Goal: Information Seeking & Learning: Find specific fact

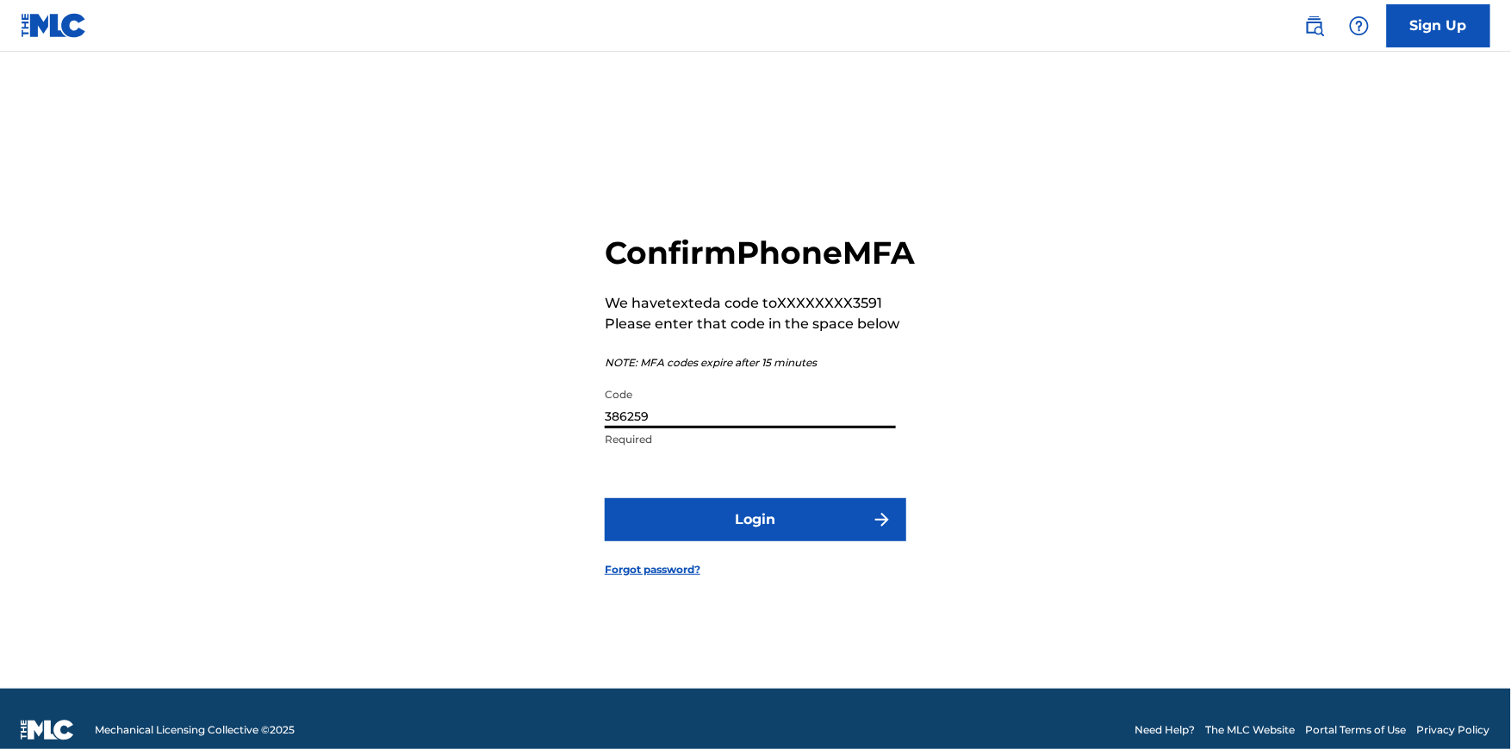
type input "386259"
click at [813, 539] on button "Login" at bounding box center [756, 519] width 302 height 43
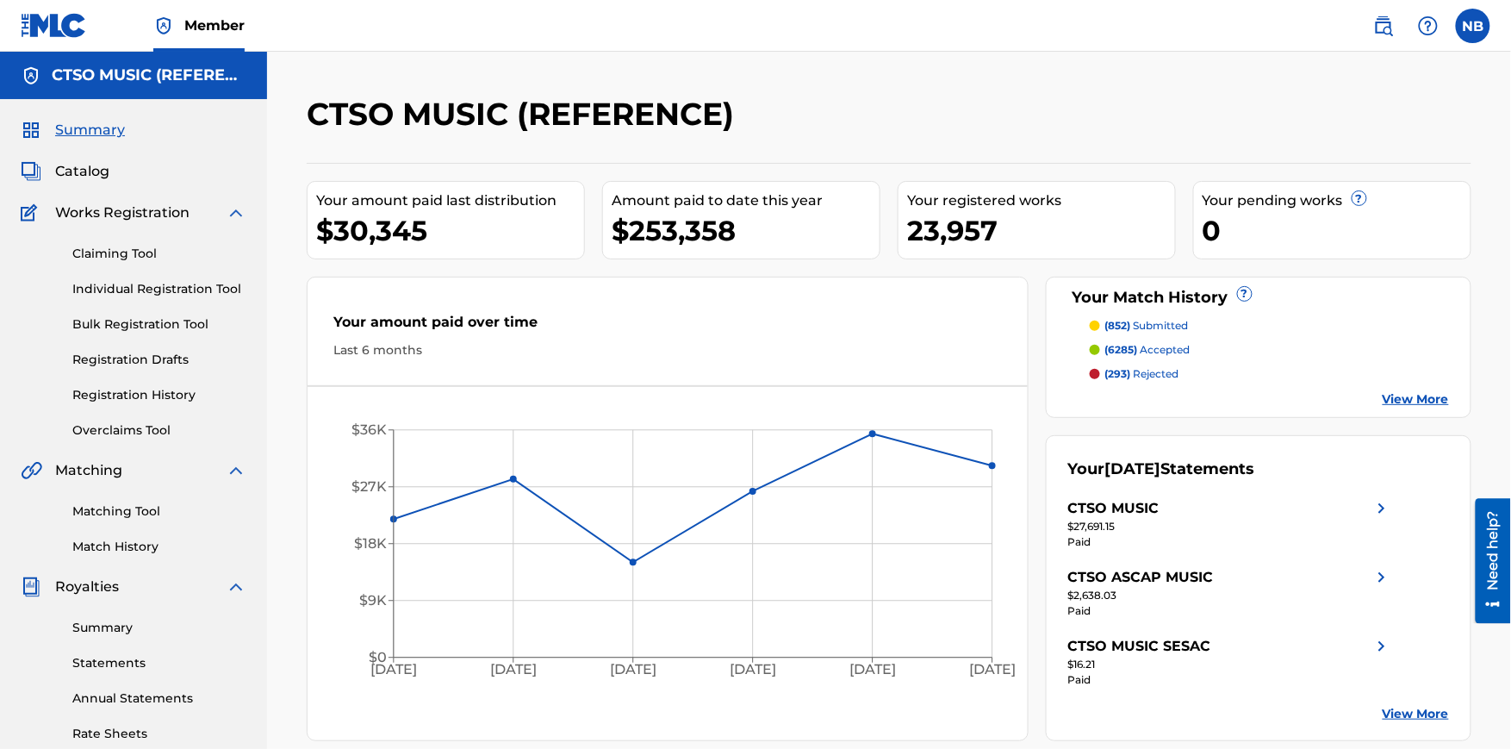
click at [1389, 26] on img at bounding box center [1383, 26] width 21 height 21
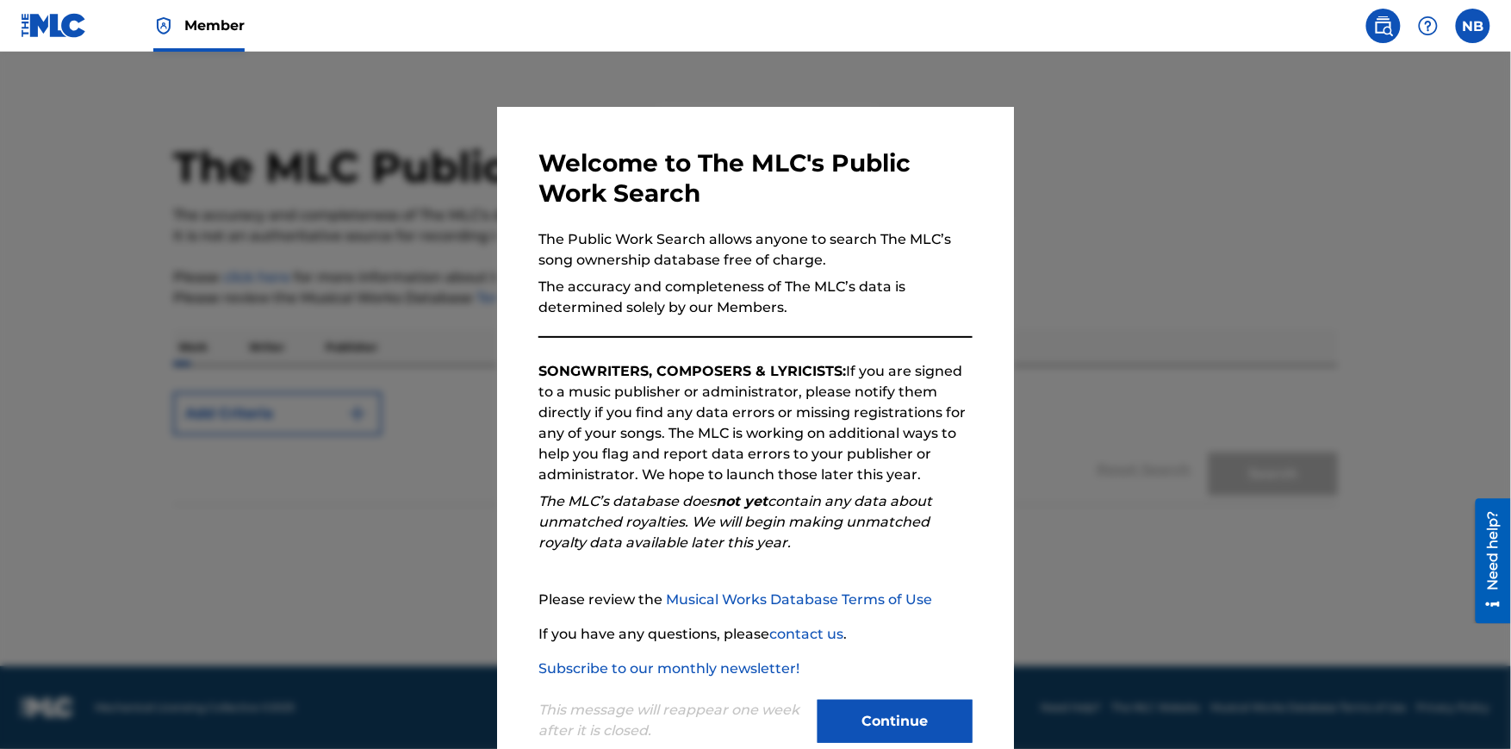
click at [887, 694] on div "This message will reappear one week after it is closed. Continue" at bounding box center [756, 713] width 434 height 68
click at [887, 704] on button "Continue" at bounding box center [895, 721] width 155 height 43
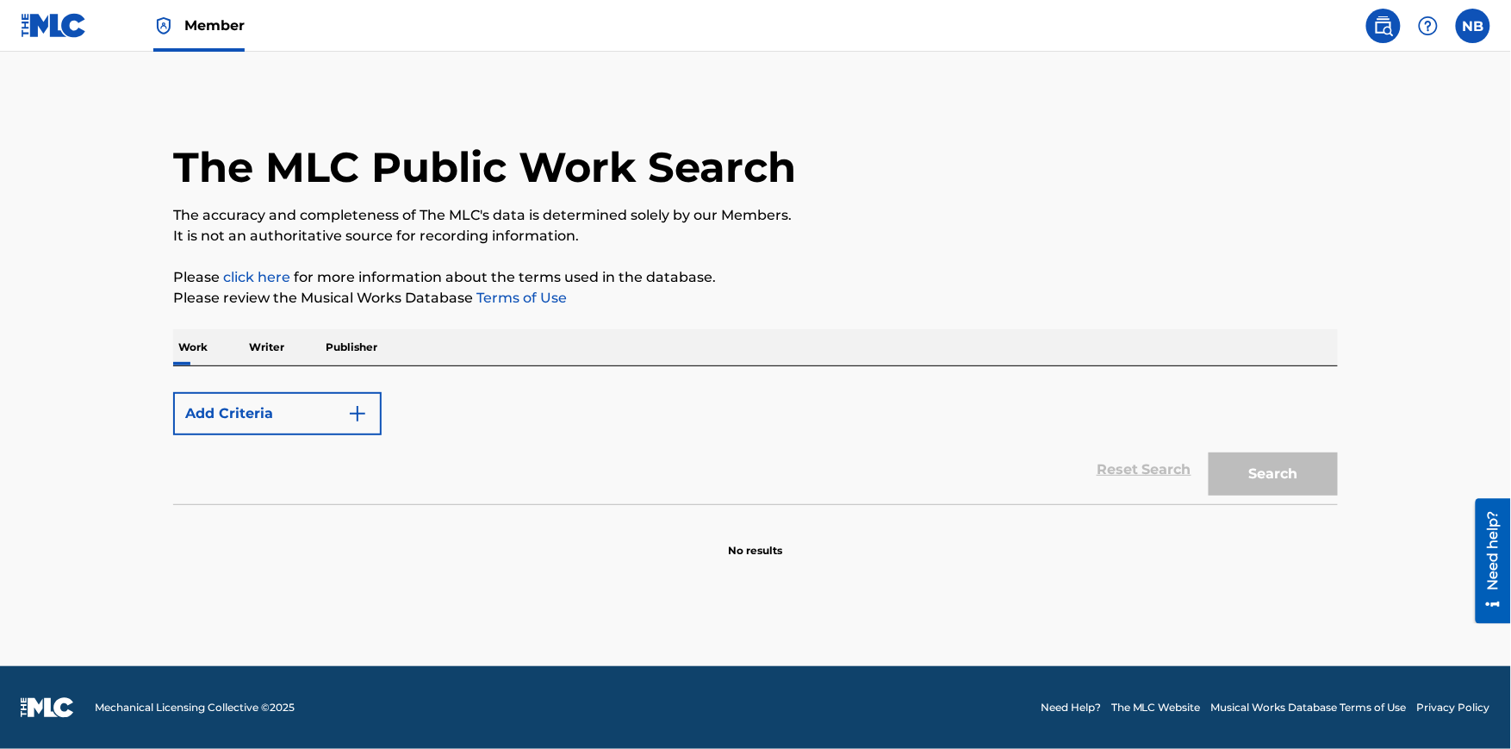
click at [288, 418] on button "Add Criteria" at bounding box center [277, 413] width 209 height 43
click at [297, 414] on button "Add Criteria" at bounding box center [277, 413] width 209 height 43
click at [659, 414] on div "Add Criteria" at bounding box center [755, 413] width 1165 height 43
click at [350, 426] on button "Add Criteria" at bounding box center [277, 413] width 209 height 43
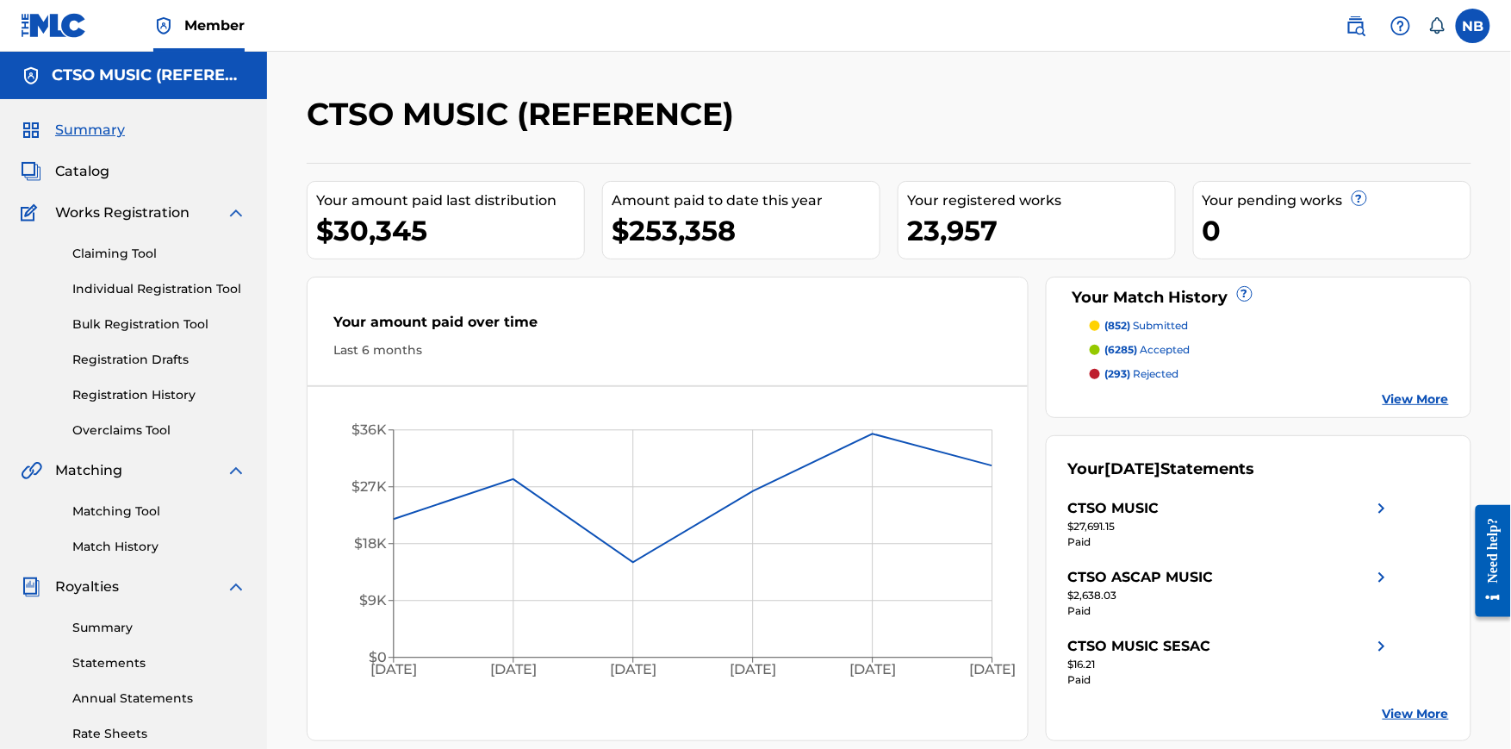
click at [77, 173] on span "Catalog" at bounding box center [82, 171] width 54 height 21
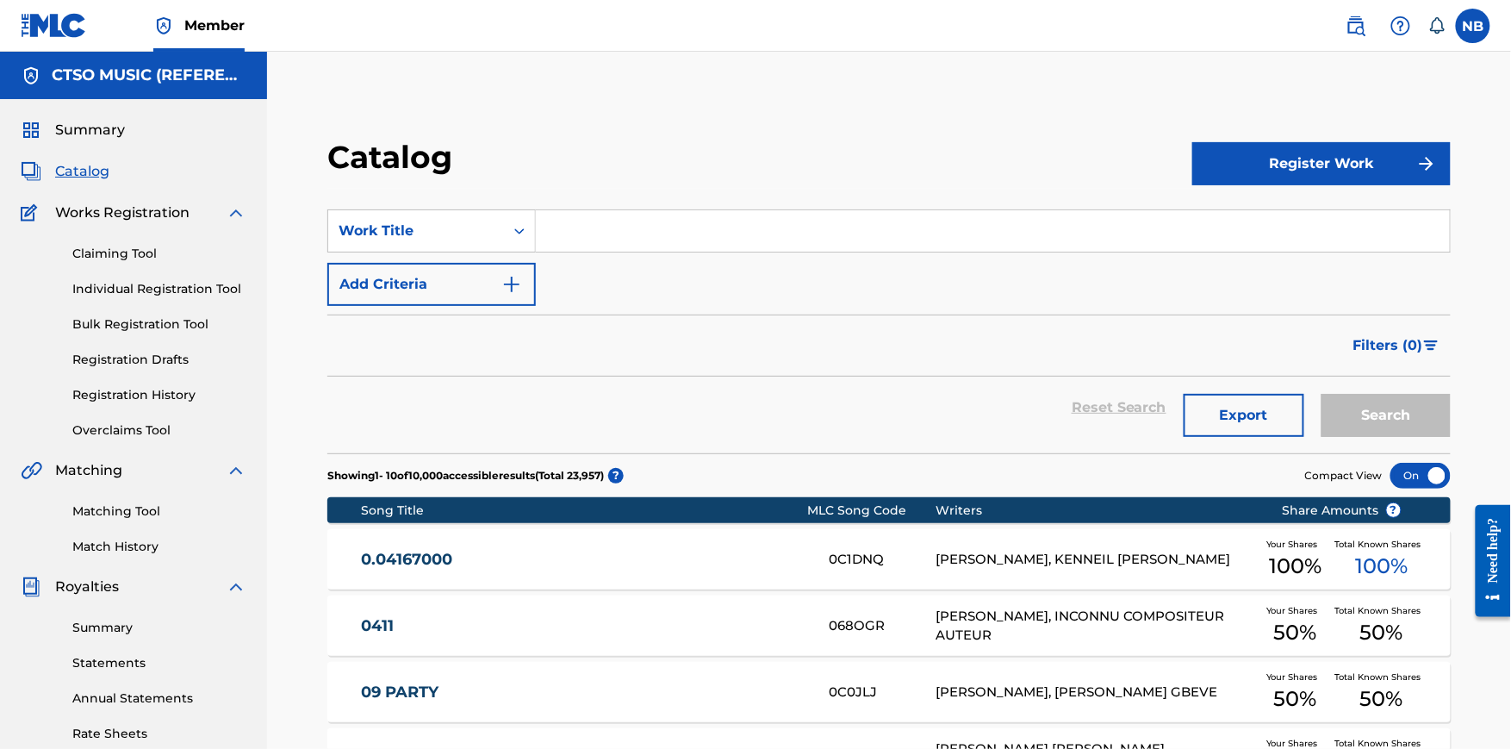
click at [1365, 31] on img at bounding box center [1356, 26] width 21 height 21
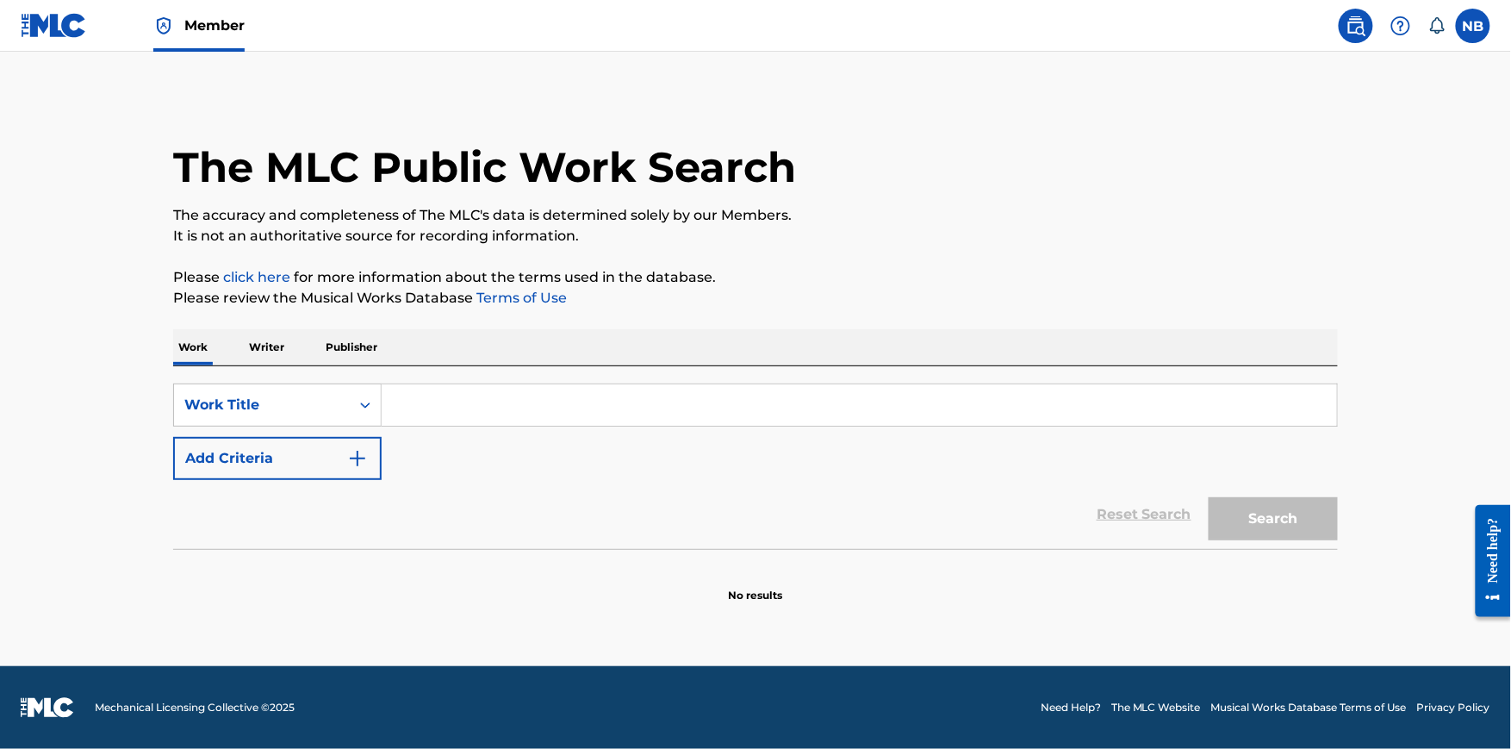
click at [1501, 229] on main "The MLC Public Work Search The accuracy and completeness of The MLC's data is d…" at bounding box center [755, 359] width 1511 height 614
click at [272, 417] on div "Work Title" at bounding box center [262, 405] width 176 height 33
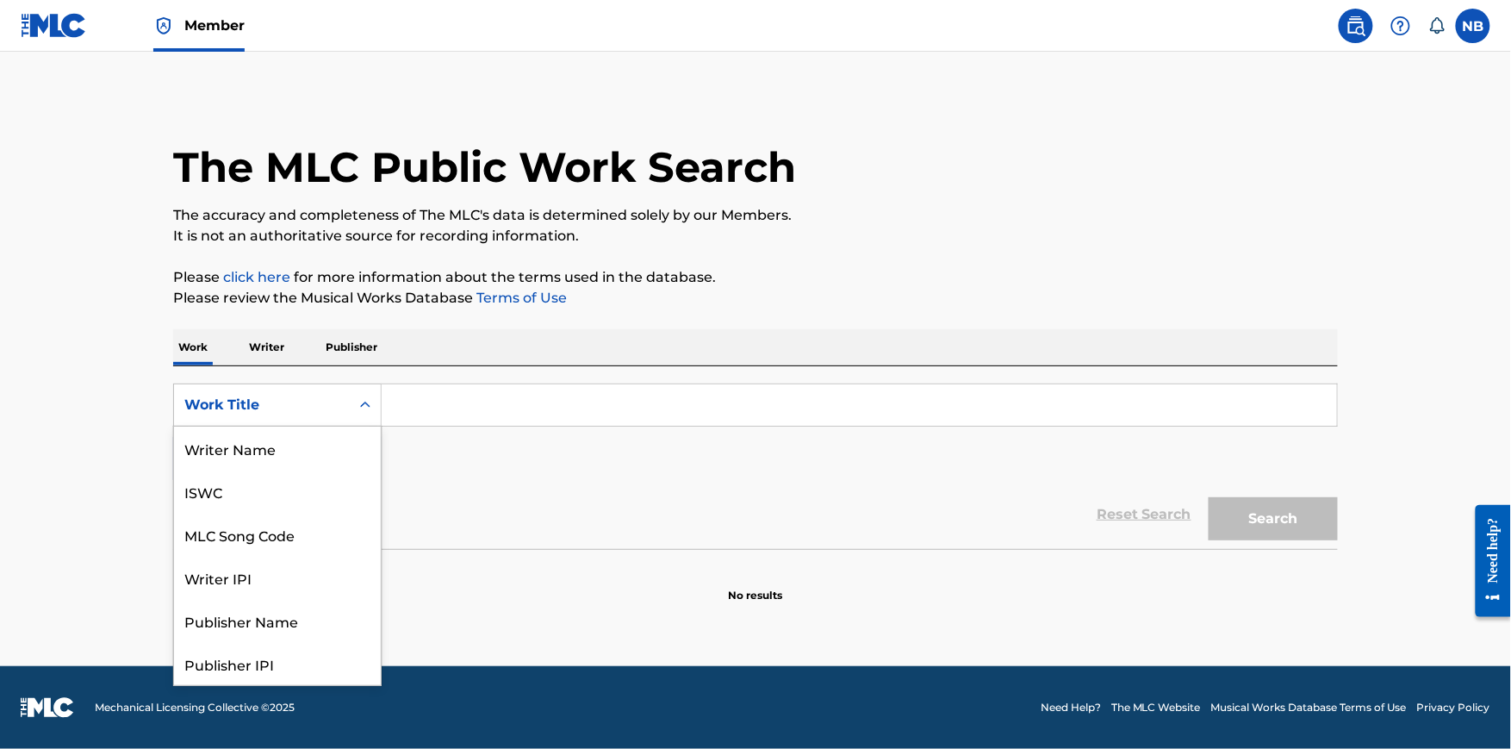
scroll to position [86, 0]
click at [264, 450] on div "MLC Song Code" at bounding box center [277, 447] width 207 height 43
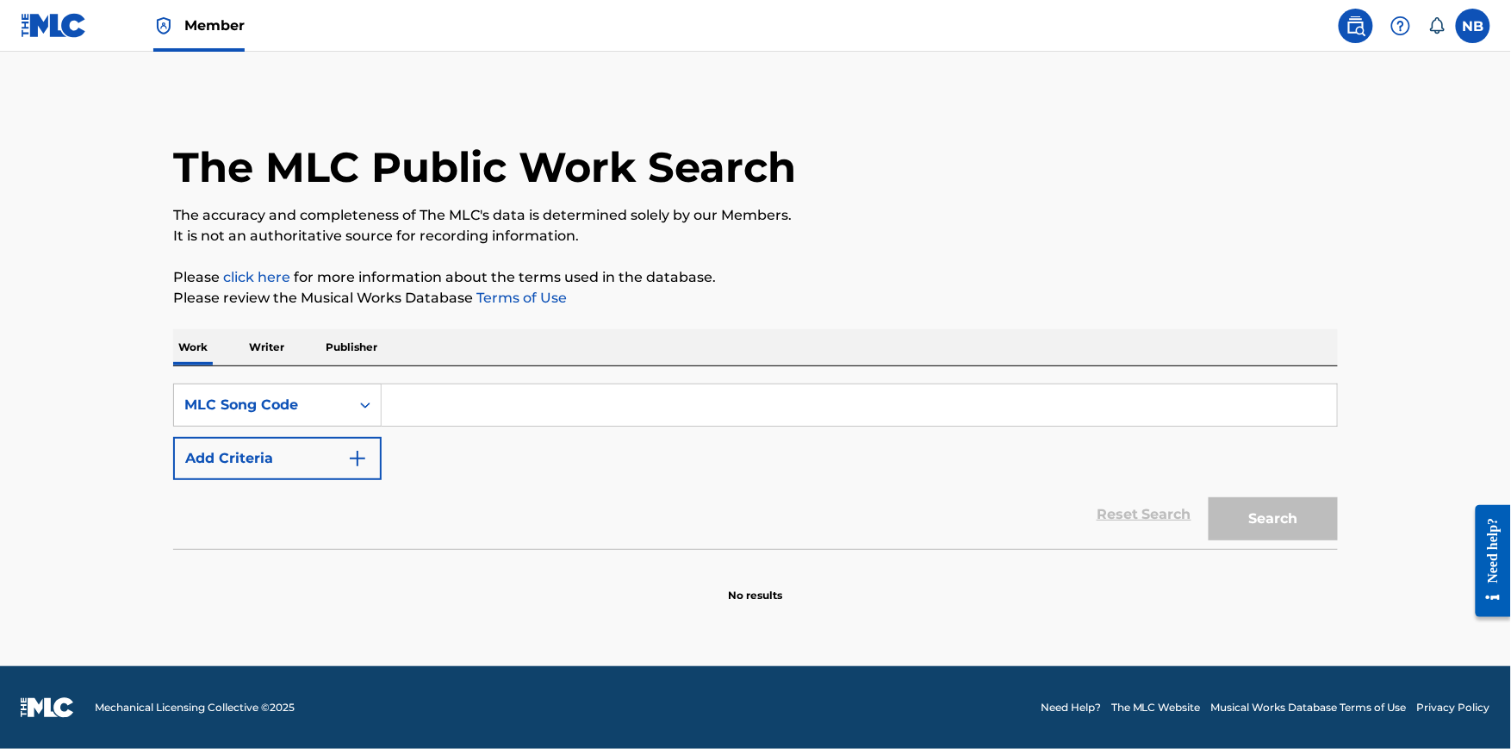
drag, startPoint x: 414, startPoint y: 411, endPoint x: 431, endPoint y: 411, distance: 16.4
click at [414, 411] on input "Search Form" at bounding box center [860, 404] width 956 height 41
paste input "LA28DK"
type input "LA28DK"
click at [1272, 500] on button "Search" at bounding box center [1273, 518] width 129 height 43
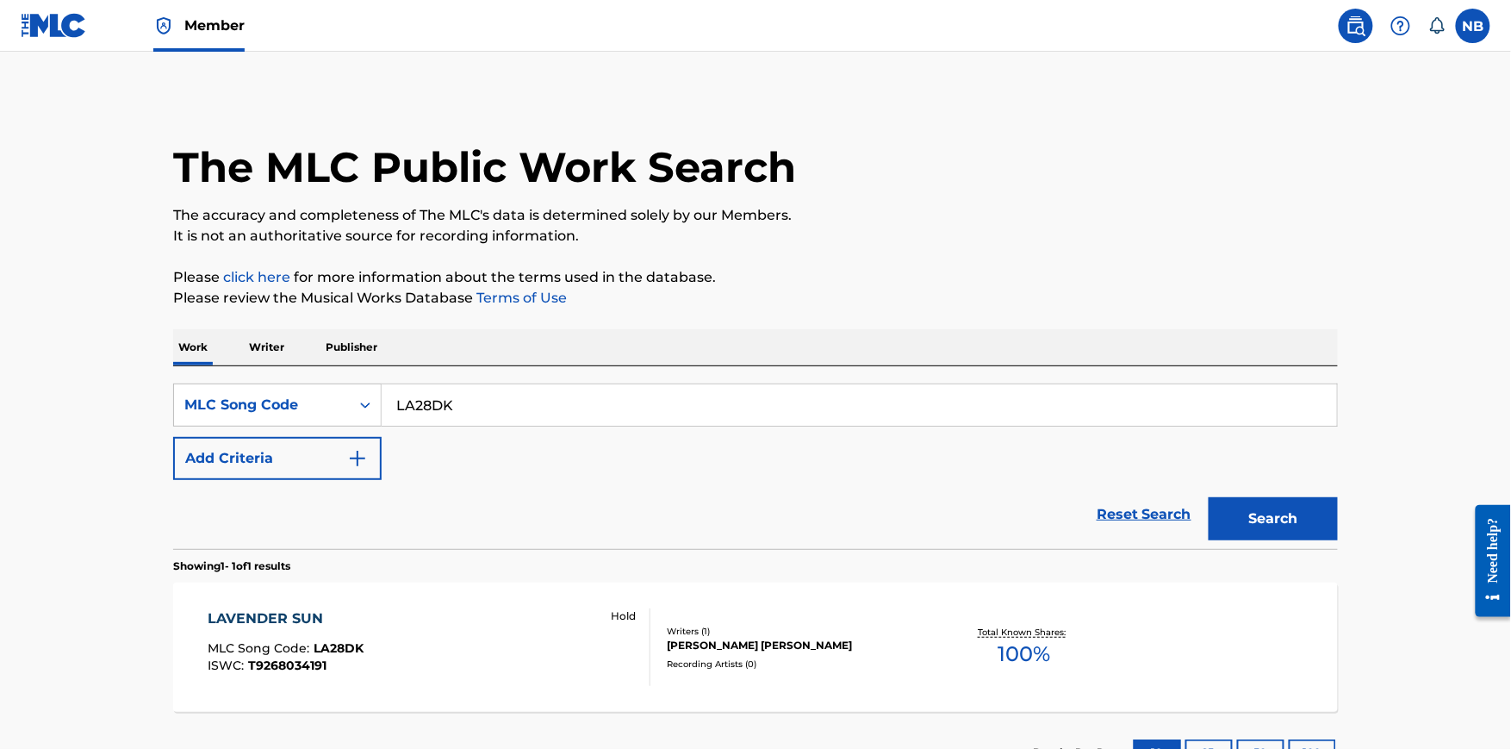
scroll to position [135, 0]
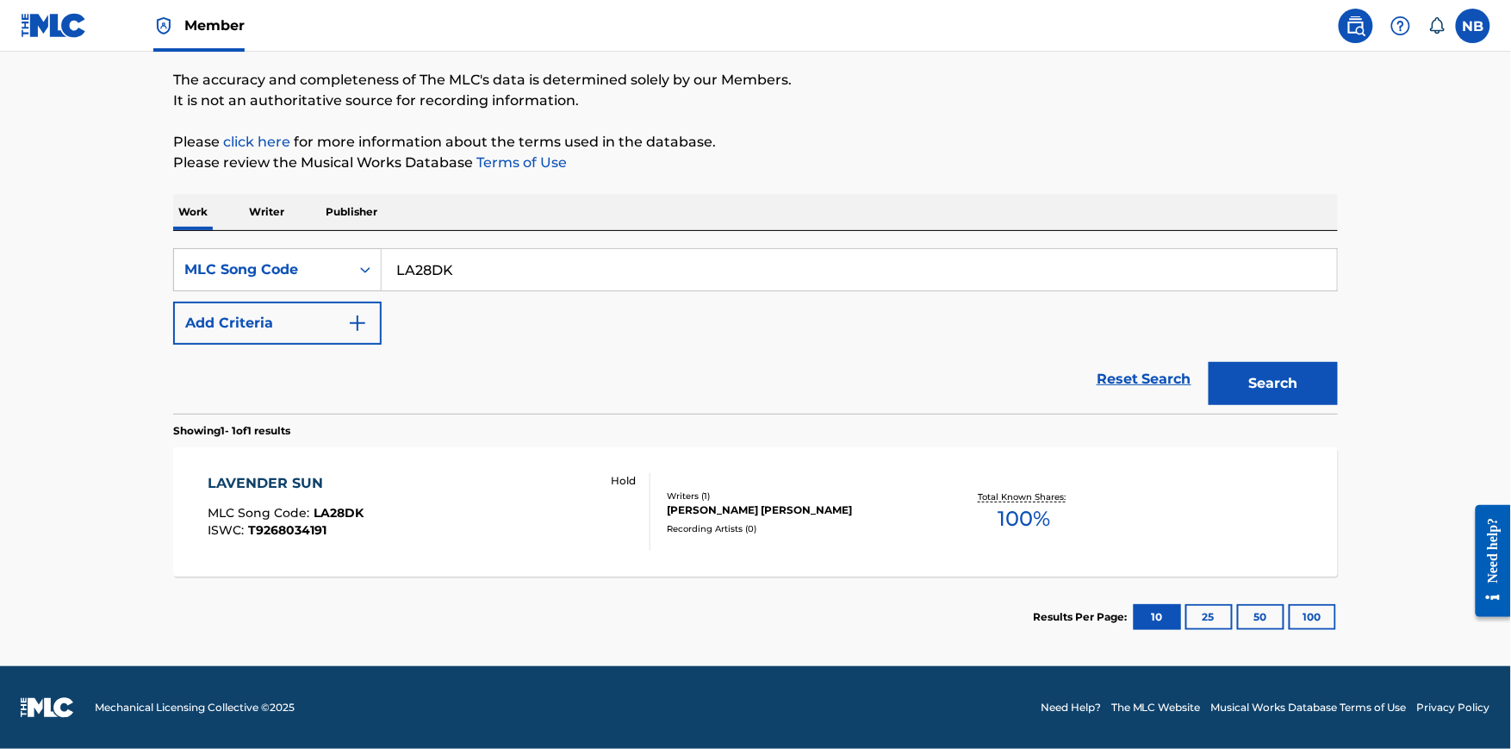
click at [514, 476] on div "LAVENDER SUN MLC Song Code : LA28DK ISWC : T9268034191 Hold" at bounding box center [430, 512] width 443 height 78
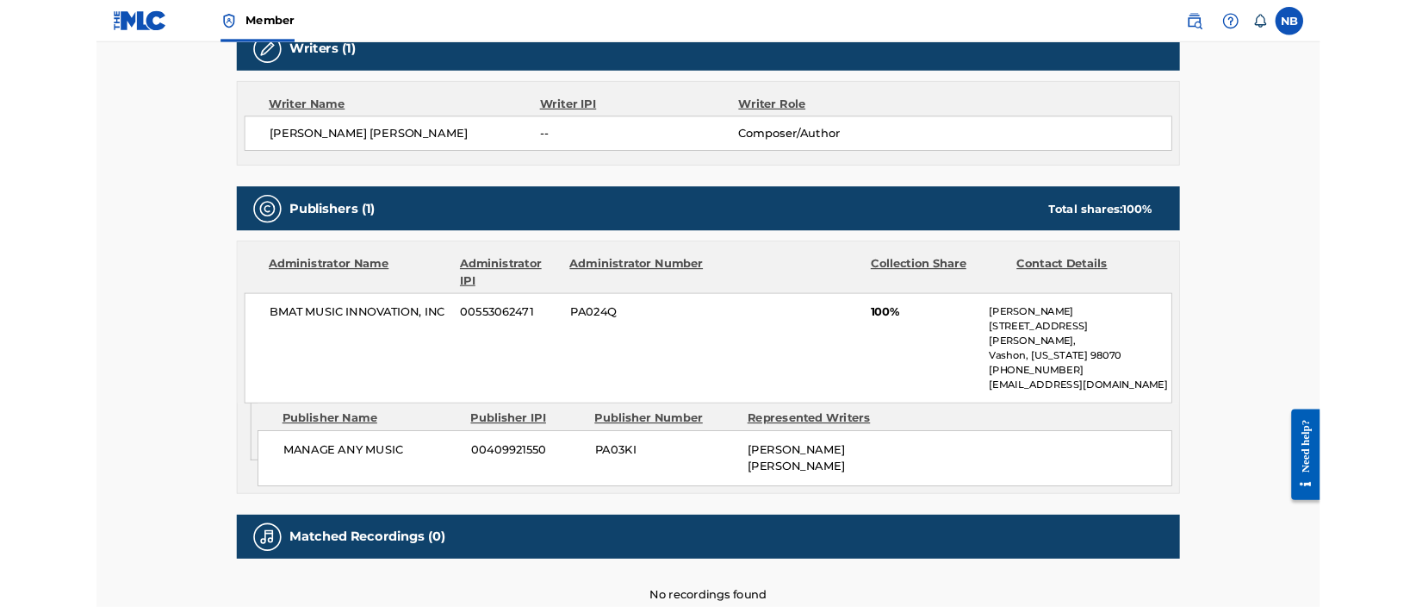
scroll to position [663, 0]
